Goal: Find specific page/section: Find specific page/section

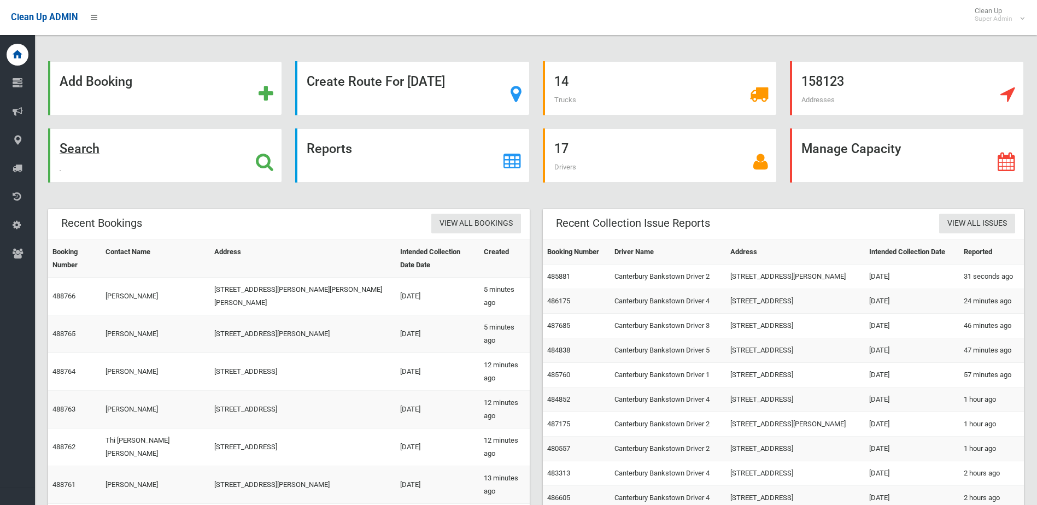
click at [264, 163] on icon at bounding box center [264, 162] width 17 height 19
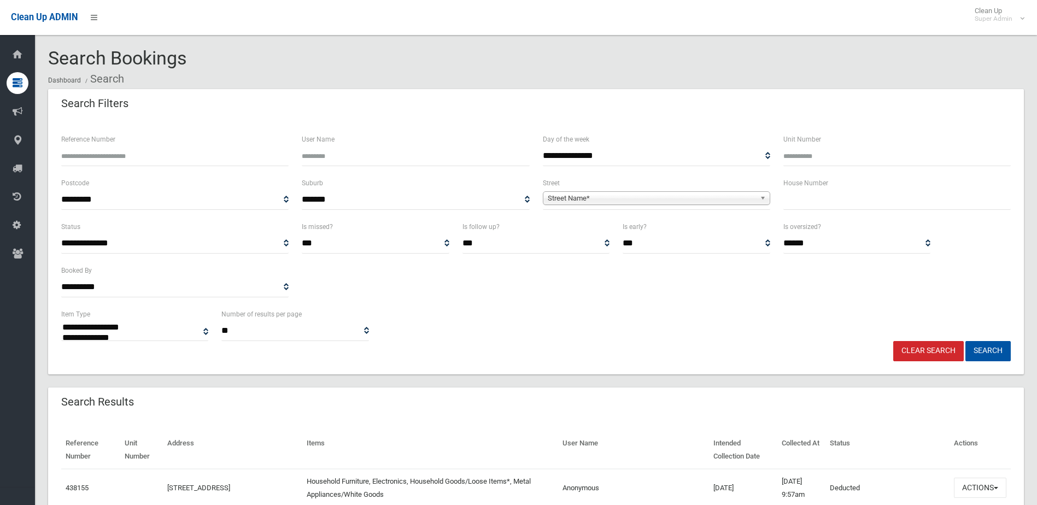
select select
click at [816, 203] on input "text" at bounding box center [896, 200] width 227 height 20
type input "*"
click at [658, 197] on span "Street Name*" at bounding box center [652, 198] width 208 height 13
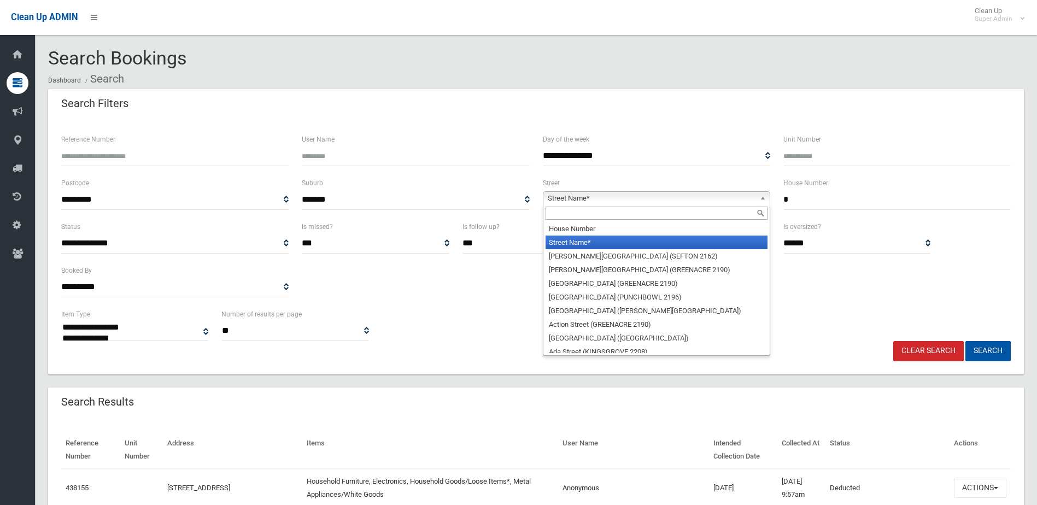
click at [593, 214] on input "text" at bounding box center [657, 213] width 222 height 13
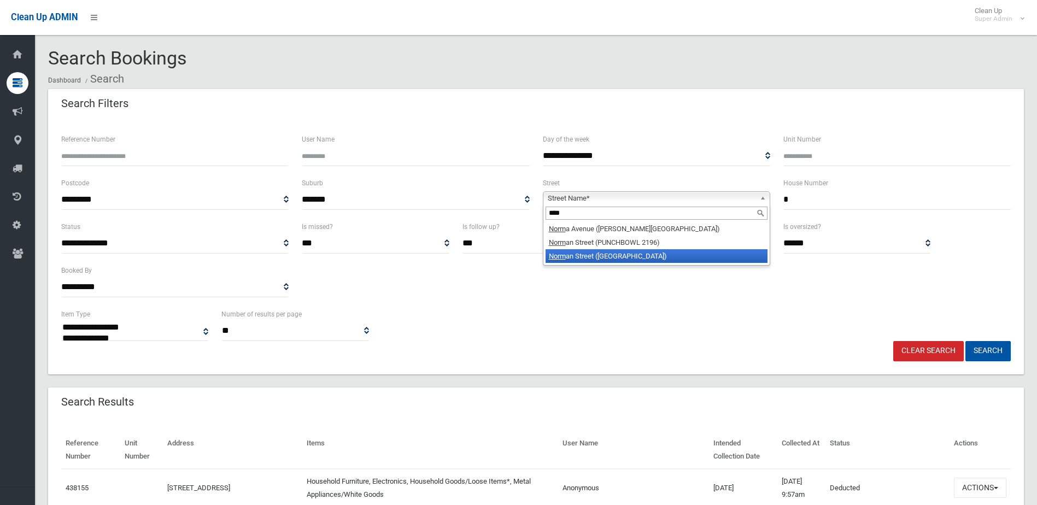
type input "****"
click at [601, 254] on li "Norm an Street ([GEOGRAPHIC_DATA] 2200)" at bounding box center [657, 256] width 222 height 14
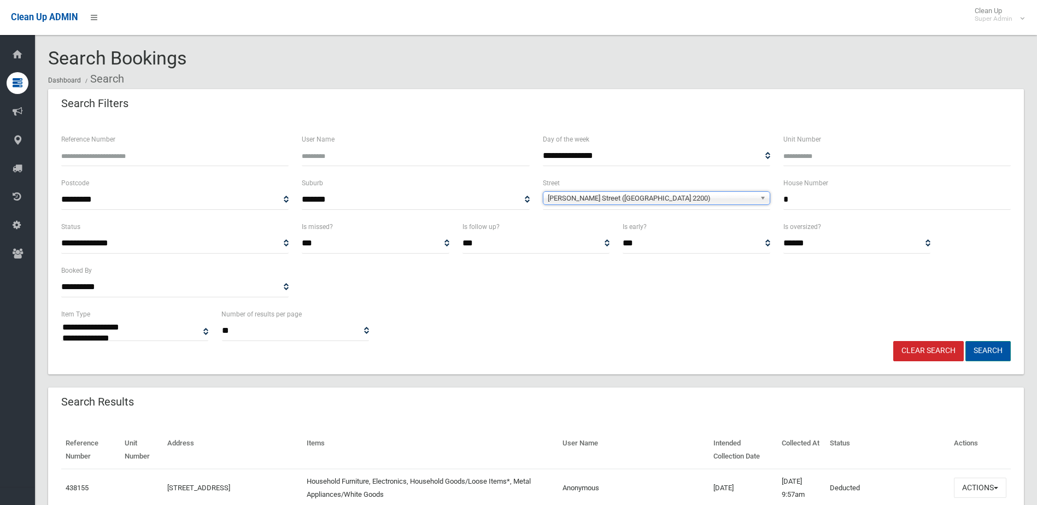
click at [986, 343] on button "Search" at bounding box center [987, 351] width 45 height 20
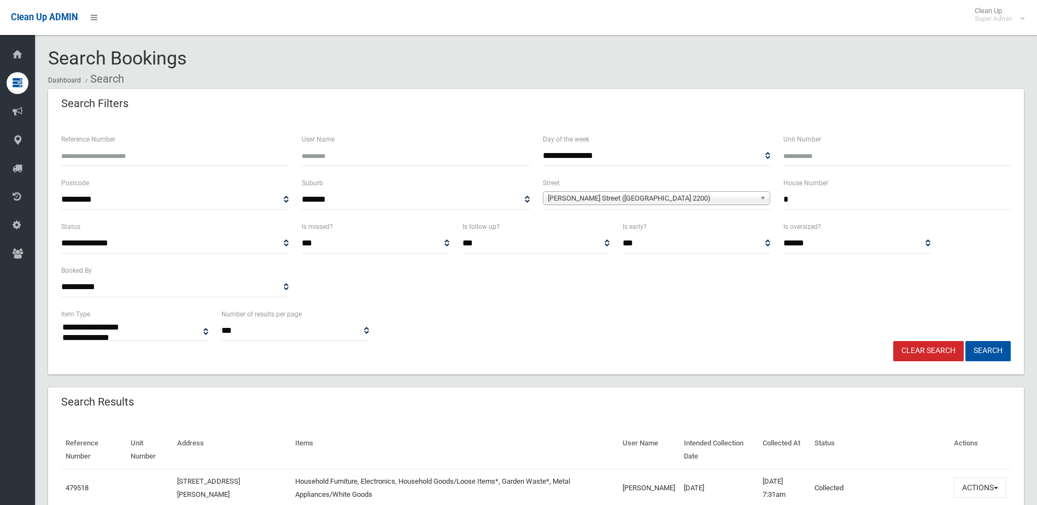
select select
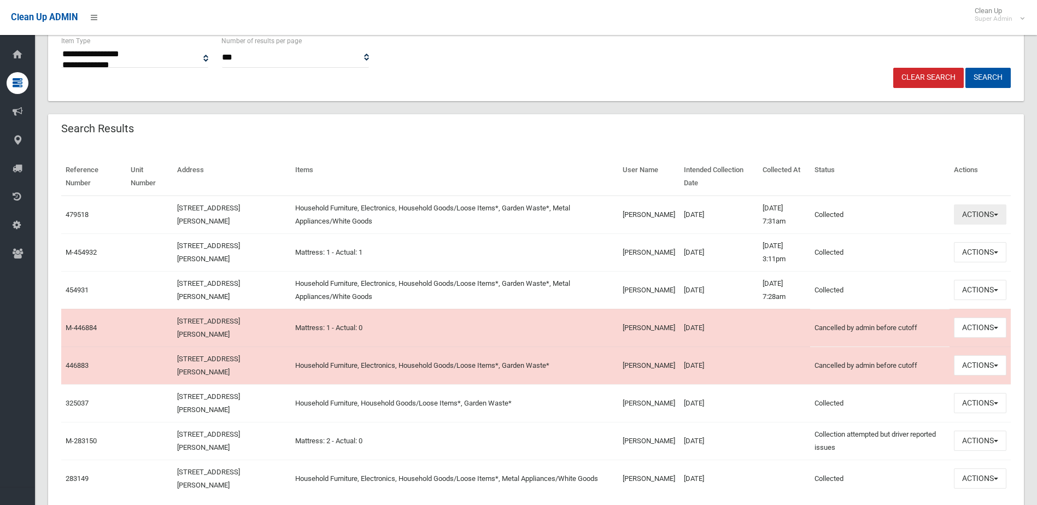
click at [978, 218] on button "Actions" at bounding box center [980, 214] width 52 height 20
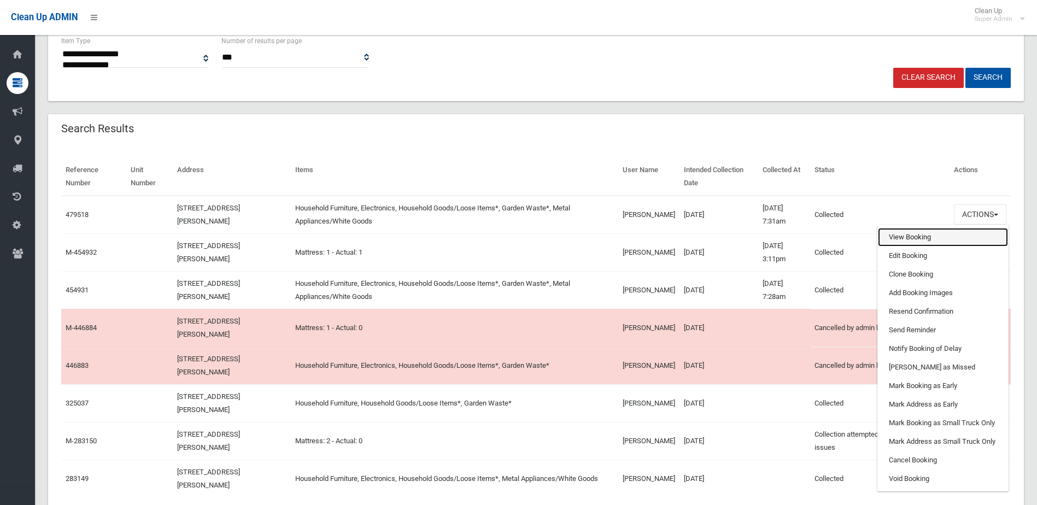
click at [932, 235] on link "View Booking" at bounding box center [943, 237] width 130 height 19
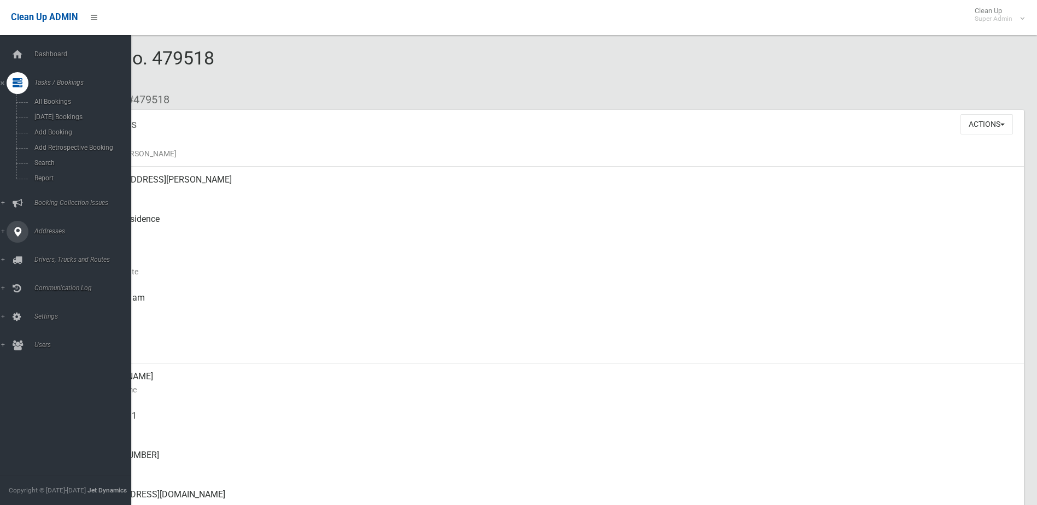
click at [5, 232] on link "Addresses" at bounding box center [69, 232] width 139 height 22
click at [40, 157] on span "All Addresses" at bounding box center [80, 159] width 99 height 8
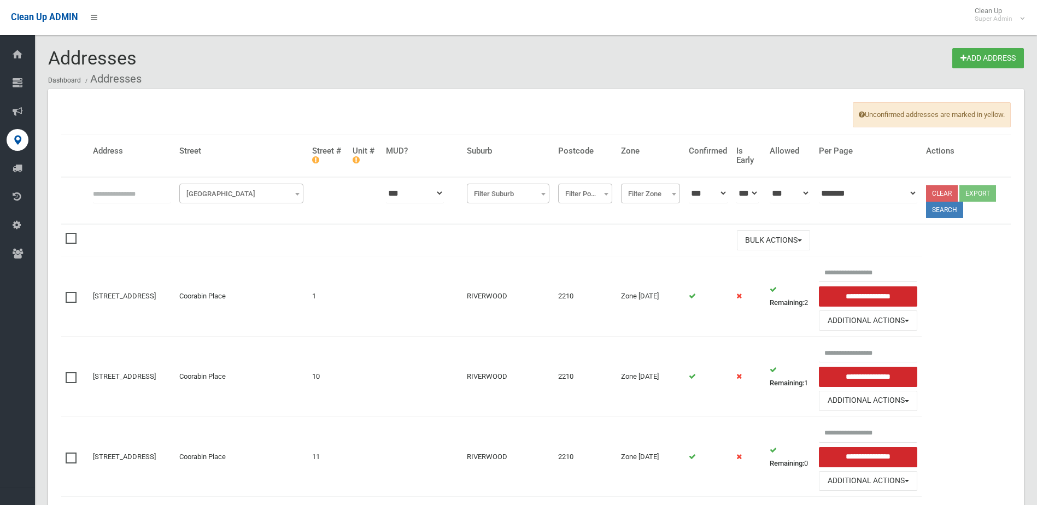
click at [102, 198] on input "text" at bounding box center [132, 193] width 78 height 20
type input "*"
click at [226, 195] on span "Filter Street" at bounding box center [241, 193] width 119 height 15
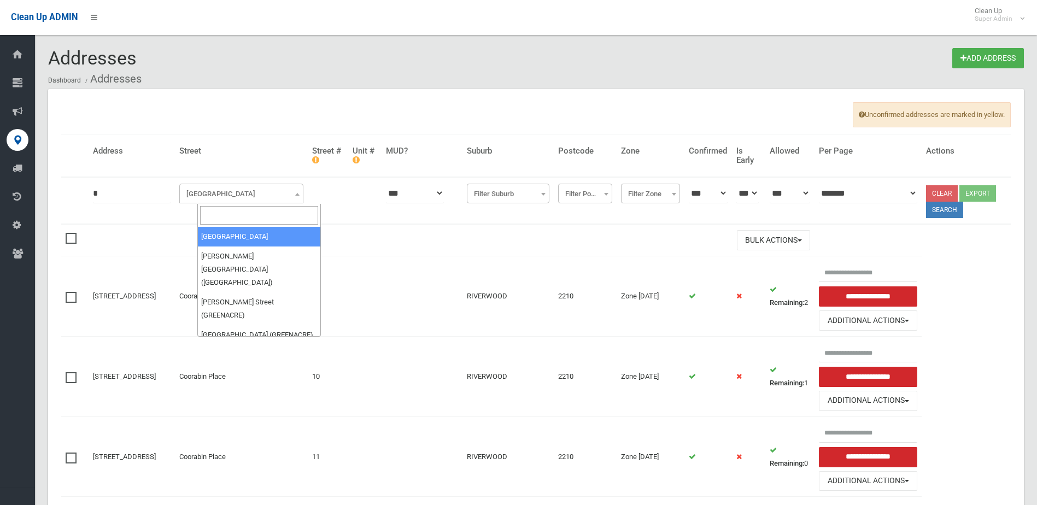
click at [222, 209] on input "search" at bounding box center [259, 215] width 119 height 19
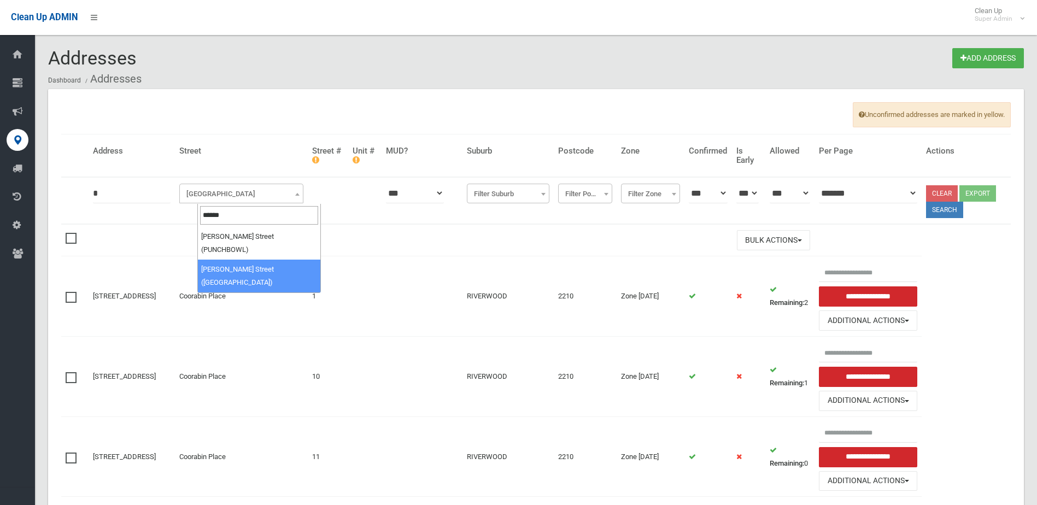
type input "******"
select select "****"
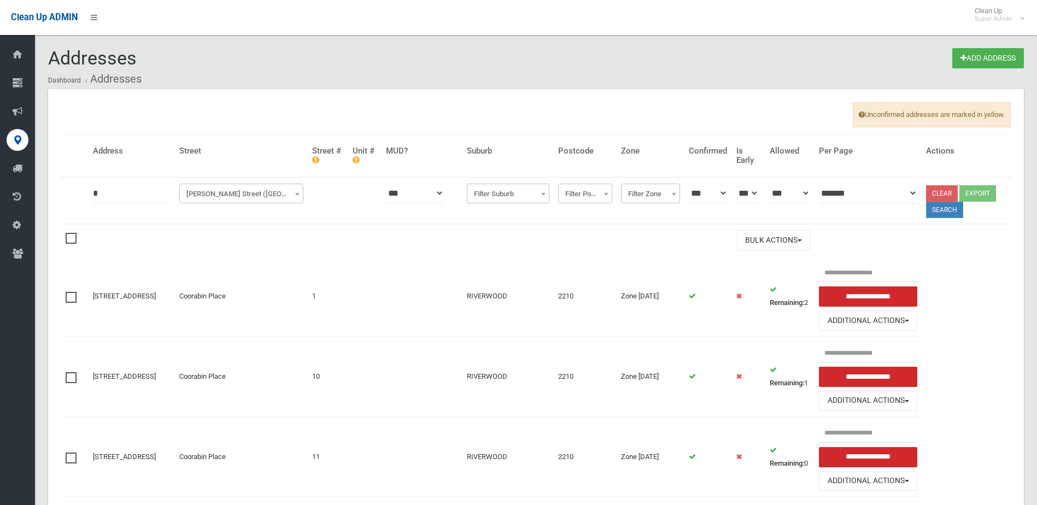
click at [950, 216] on button "Search" at bounding box center [944, 210] width 37 height 16
